Goal: Find specific page/section: Find specific page/section

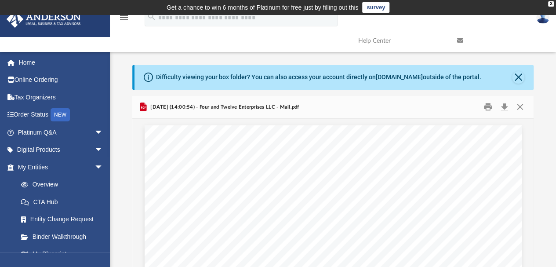
scroll to position [1572, 0]
click at [58, 22] on img at bounding box center [44, 19] width 80 height 17
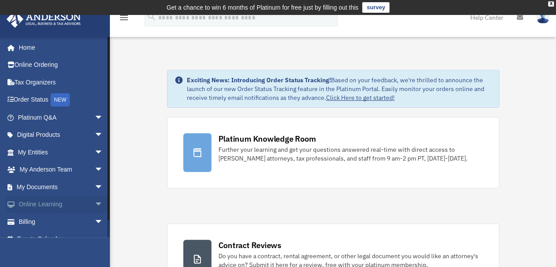
scroll to position [12, 0]
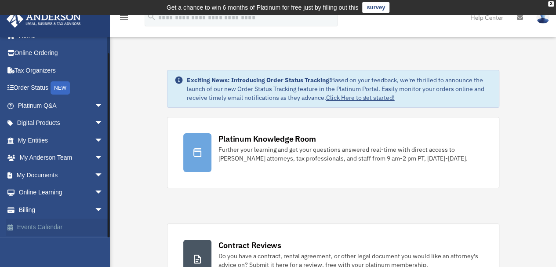
click at [49, 227] on link "Events Calendar" at bounding box center [61, 227] width 110 height 18
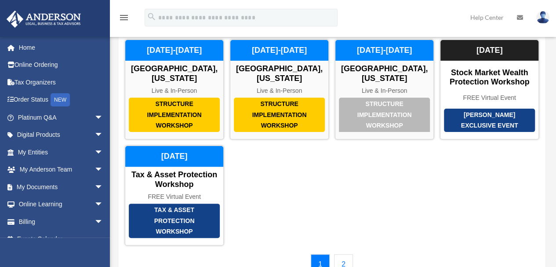
scroll to position [58, 0]
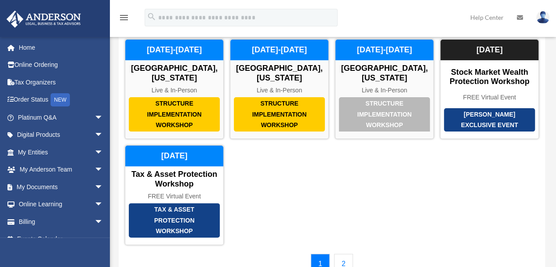
click at [341, 254] on link "2" at bounding box center [343, 264] width 19 height 20
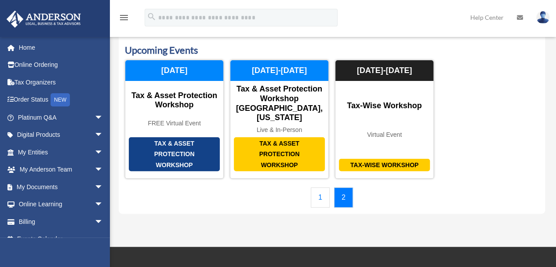
scroll to position [38, 0]
